Goal: Information Seeking & Learning: Learn about a topic

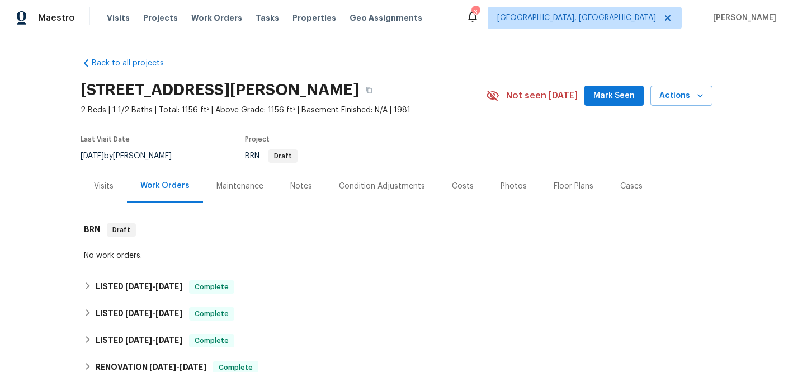
click at [94, 188] on div "Visits" at bounding box center [104, 186] width 20 height 11
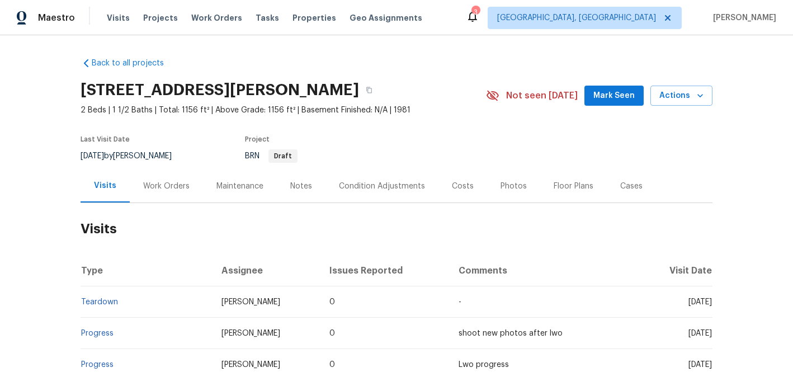
click at [290, 186] on div "Notes" at bounding box center [301, 186] width 22 height 11
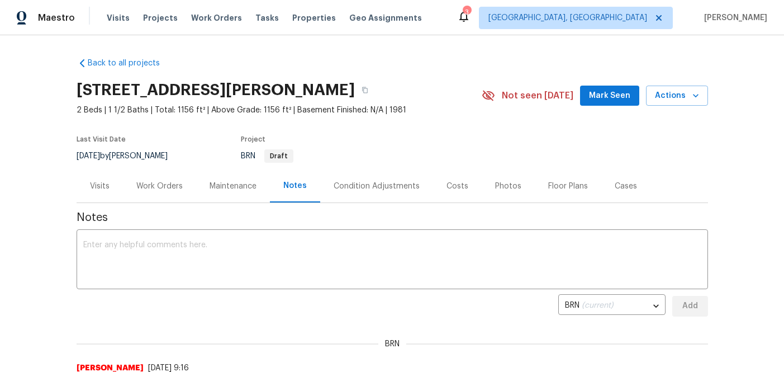
click at [92, 182] on div "Visits" at bounding box center [100, 186] width 20 height 11
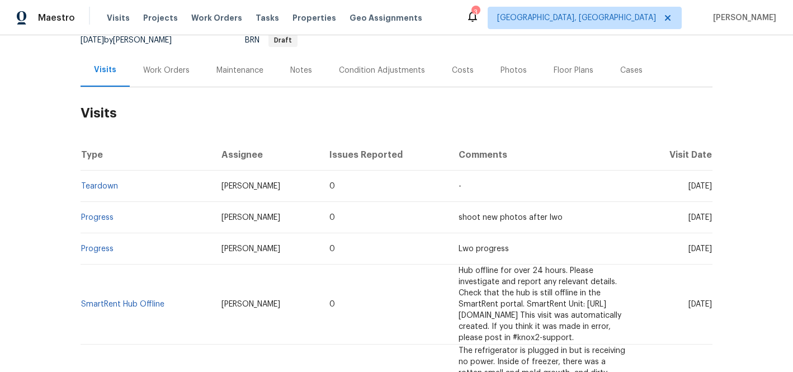
scroll to position [115, 0]
click at [556, 72] on div "Floor Plans" at bounding box center [573, 71] width 40 height 11
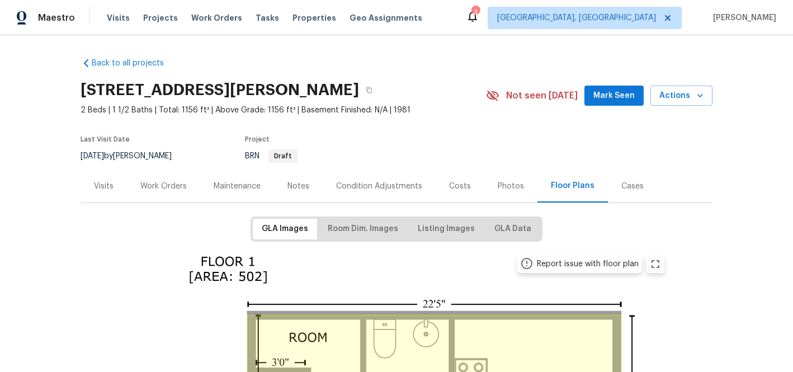
click at [625, 184] on div "Cases" at bounding box center [632, 186] width 22 height 11
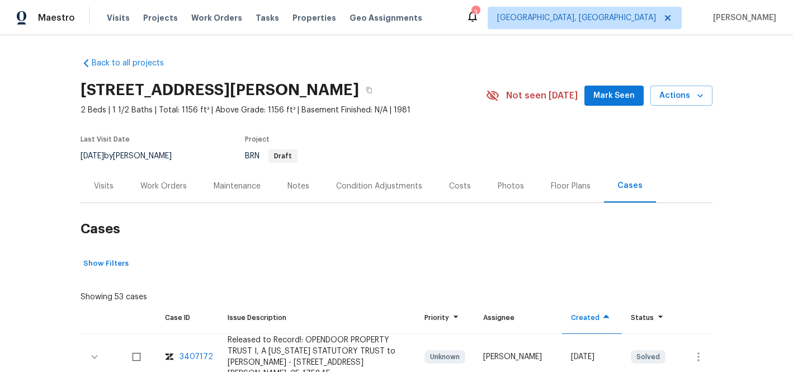
click at [449, 183] on div "Costs" at bounding box center [460, 186] width 22 height 11
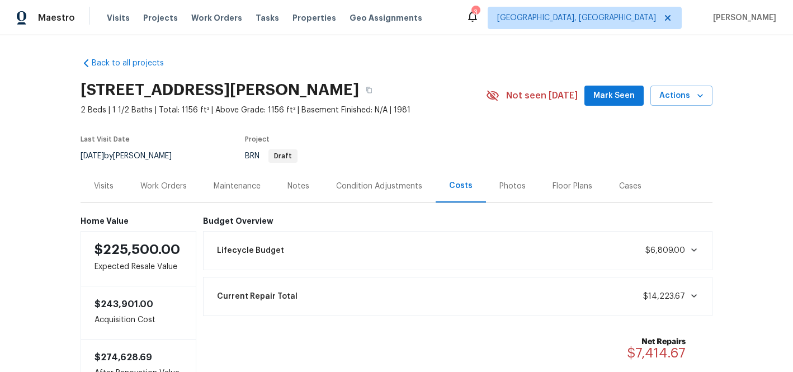
click at [291, 181] on div "Notes" at bounding box center [298, 186] width 22 height 11
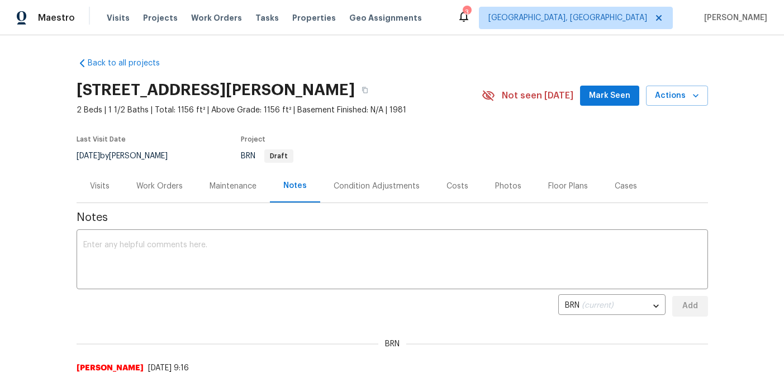
click at [235, 187] on div "Maintenance" at bounding box center [233, 186] width 47 height 11
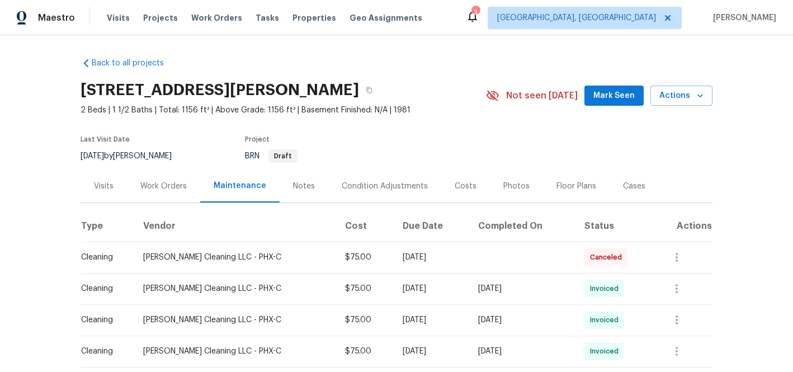
click at [297, 181] on div "Notes" at bounding box center [304, 186] width 22 height 11
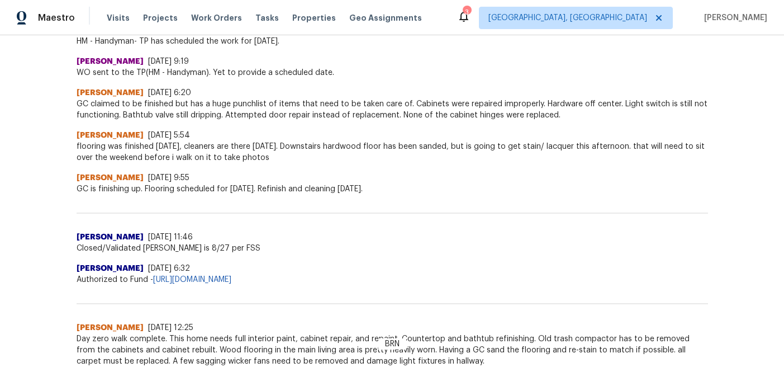
scroll to position [578, 0]
